Goal: Navigation & Orientation: Find specific page/section

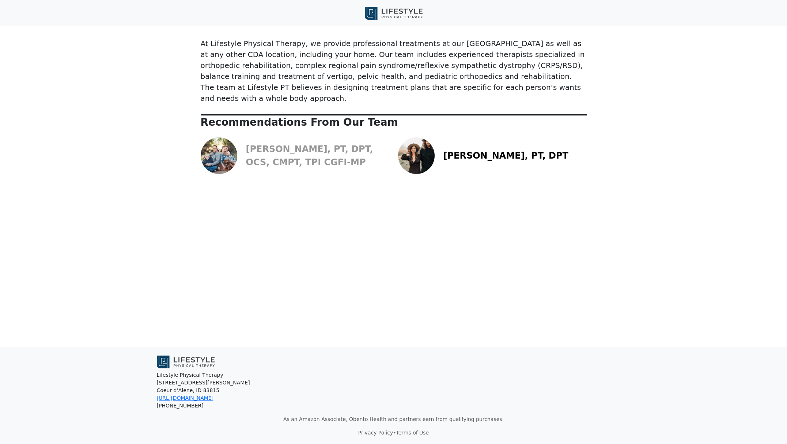
click at [269, 144] on link "[PERSON_NAME], PT, DPT, OCS, CMPT, TPI CGFI-MP" at bounding box center [309, 155] width 127 height 23
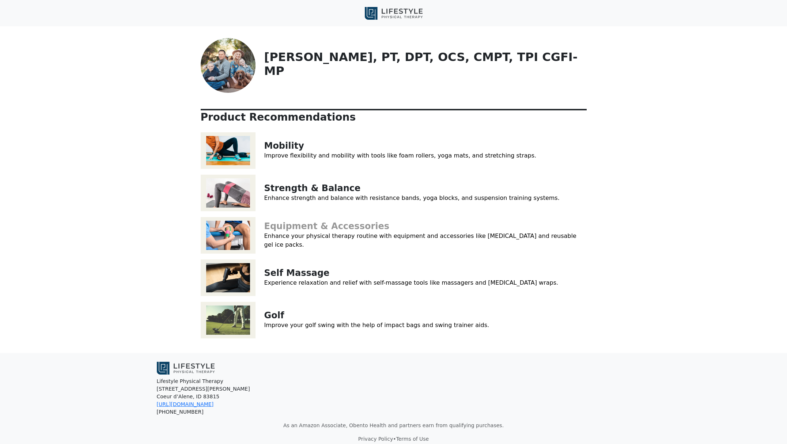
click at [287, 229] on link "Equipment & Accessories" at bounding box center [326, 226] width 125 height 10
click at [310, 188] on link "Strength & Balance" at bounding box center [312, 188] width 96 height 10
click at [290, 145] on link "Mobility" at bounding box center [284, 146] width 40 height 10
click at [371, 15] on img at bounding box center [394, 13] width 58 height 13
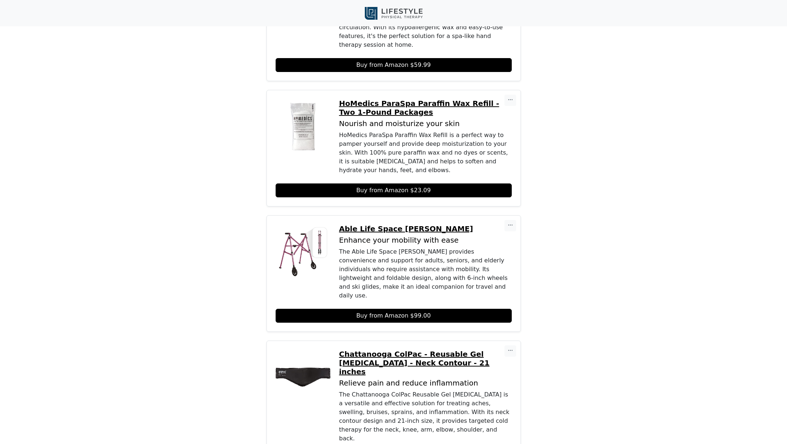
scroll to position [975, 0]
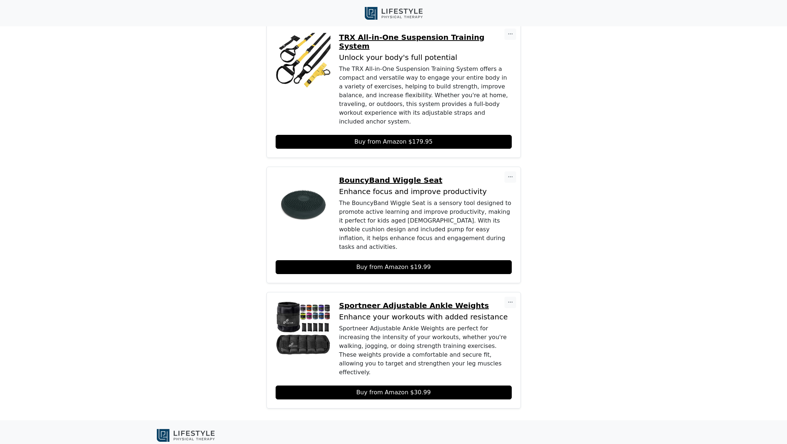
scroll to position [974, 0]
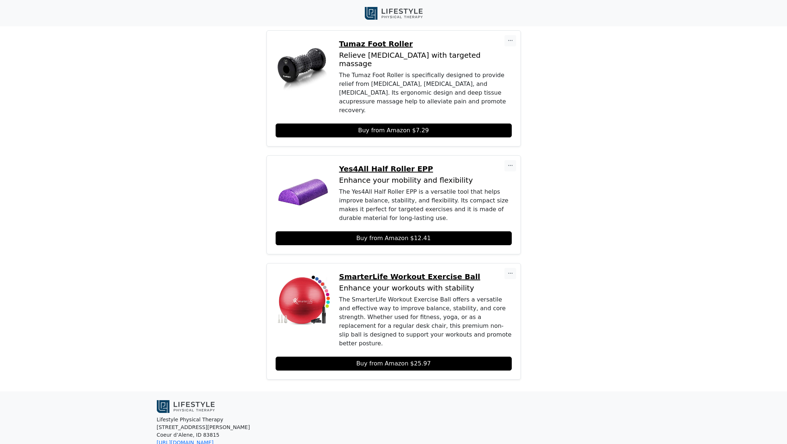
scroll to position [840, 0]
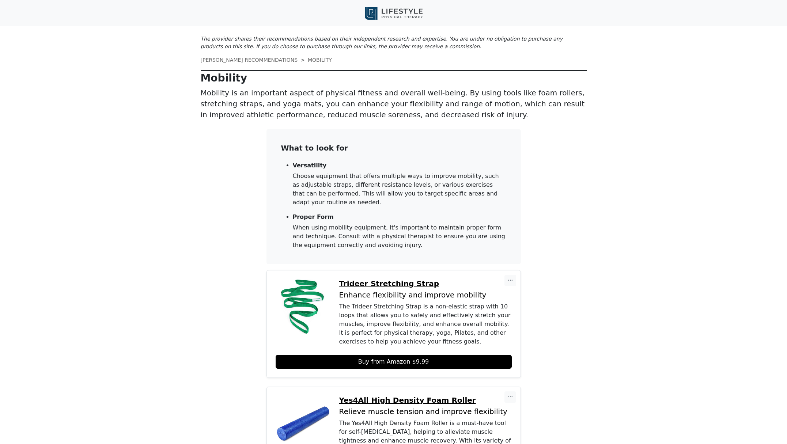
scroll to position [0, 0]
